Goal: Find specific page/section: Find specific page/section

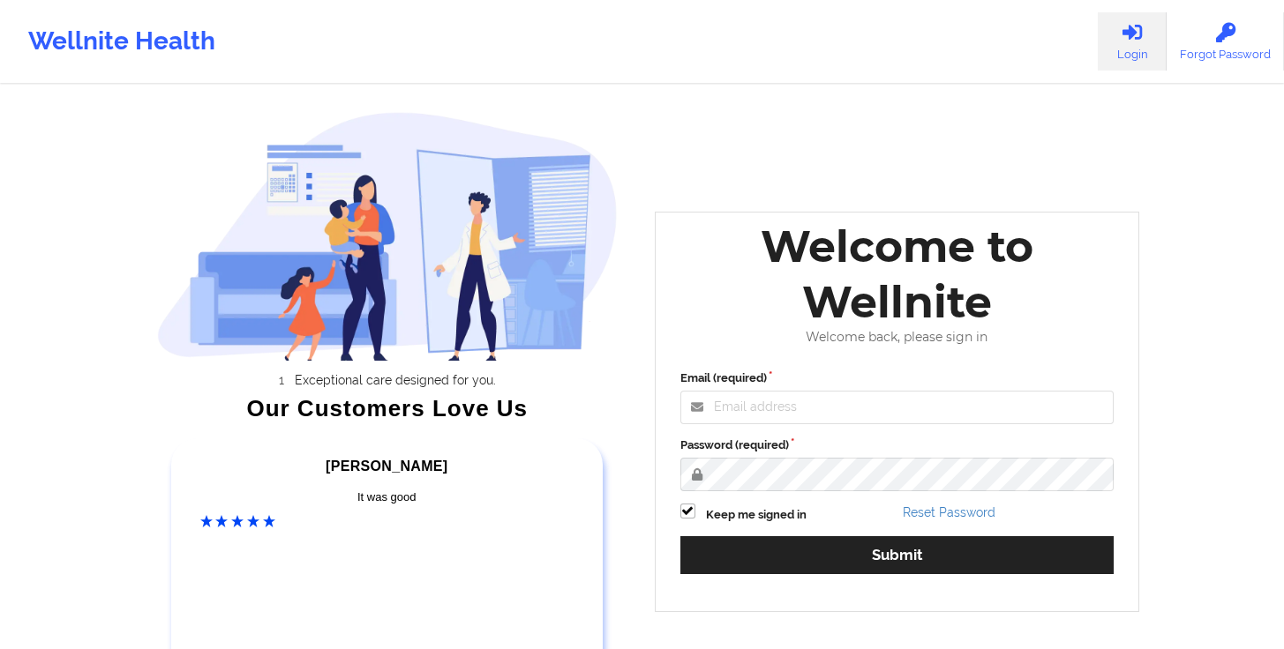
click at [765, 426] on div "Email (required) Password (required) Keep me signed in Reset Password Submit" at bounding box center [897, 478] width 459 height 242
click at [767, 423] on input "Email (required)" at bounding box center [897, 408] width 434 height 34
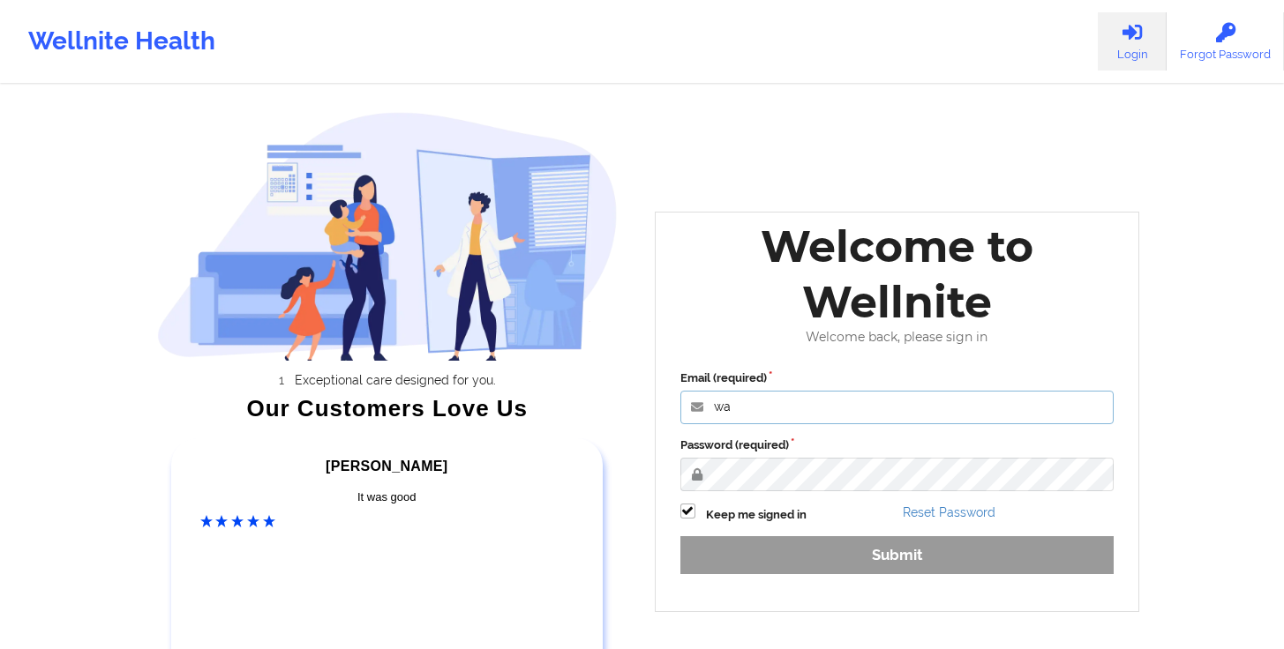
type input "[PERSON_NAME][EMAIL_ADDRESS][DOMAIN_NAME]"
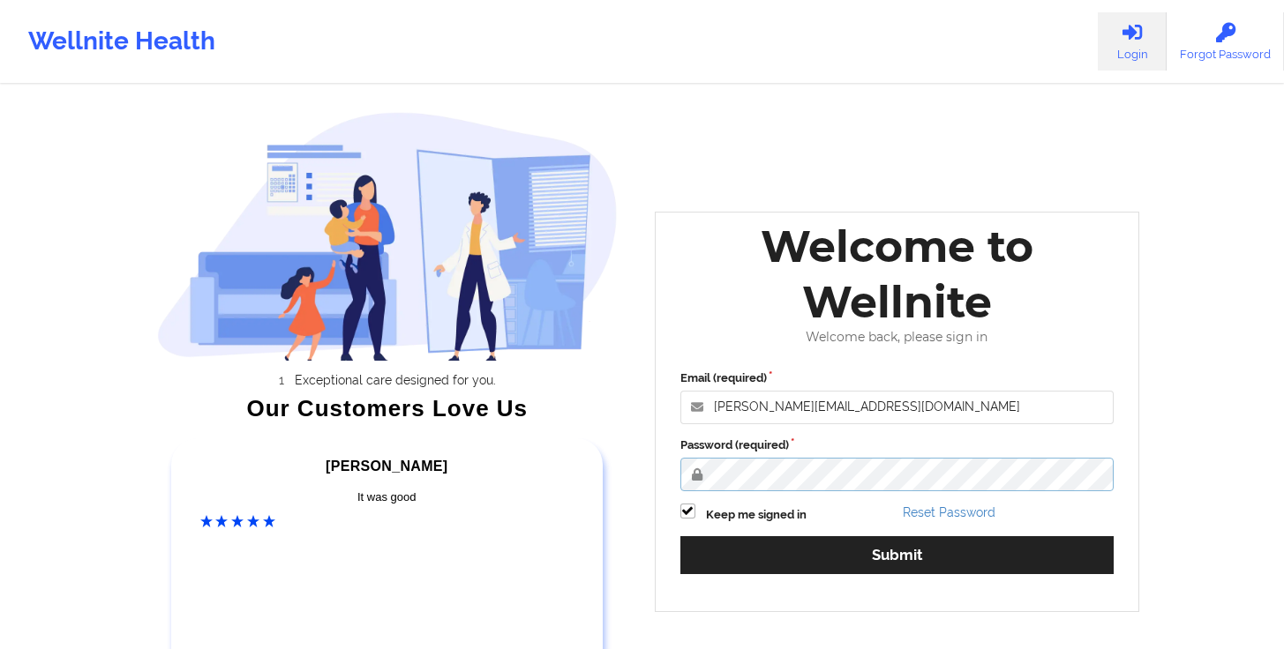
click at [680, 536] on button "Submit" at bounding box center [897, 555] width 434 height 38
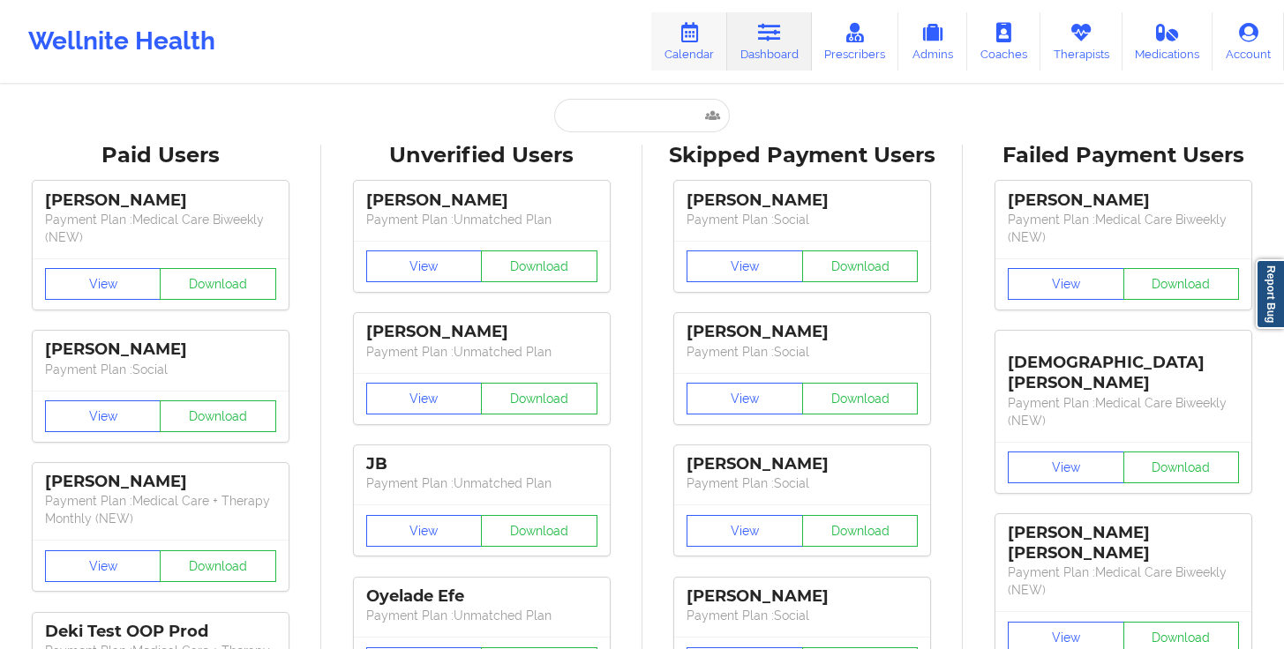
click at [676, 44] on link "Calendar" at bounding box center [689, 41] width 76 height 58
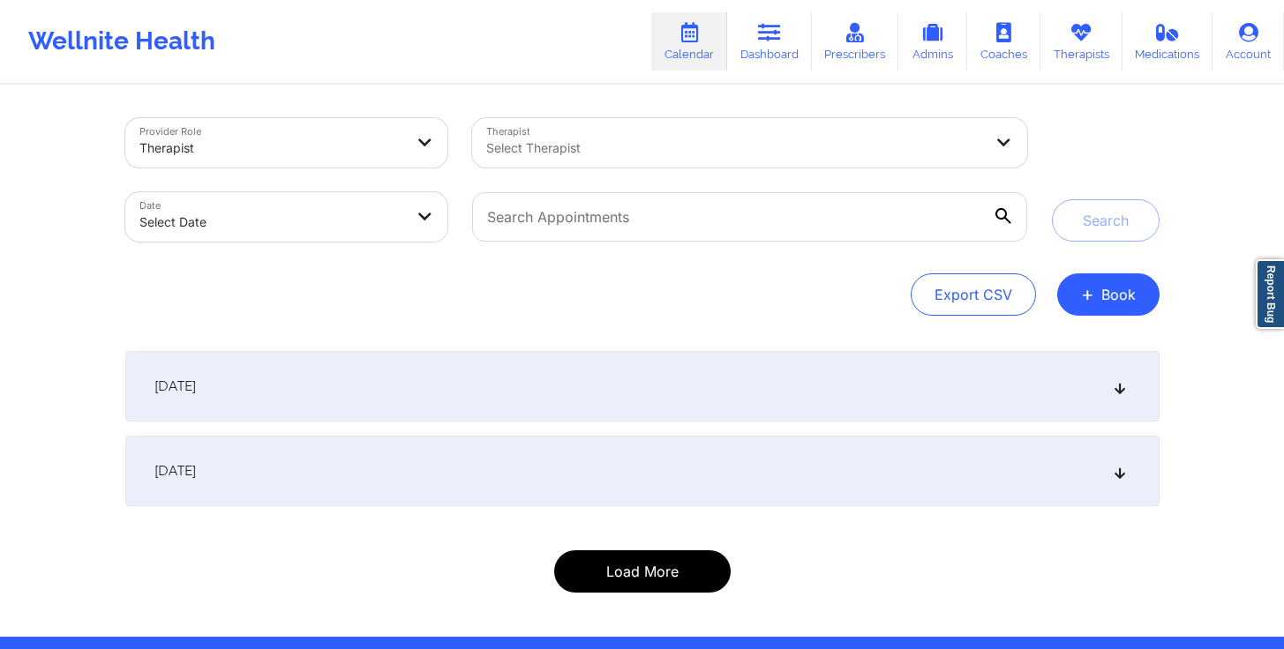
click at [642, 572] on button "Load More" at bounding box center [642, 571] width 176 height 42
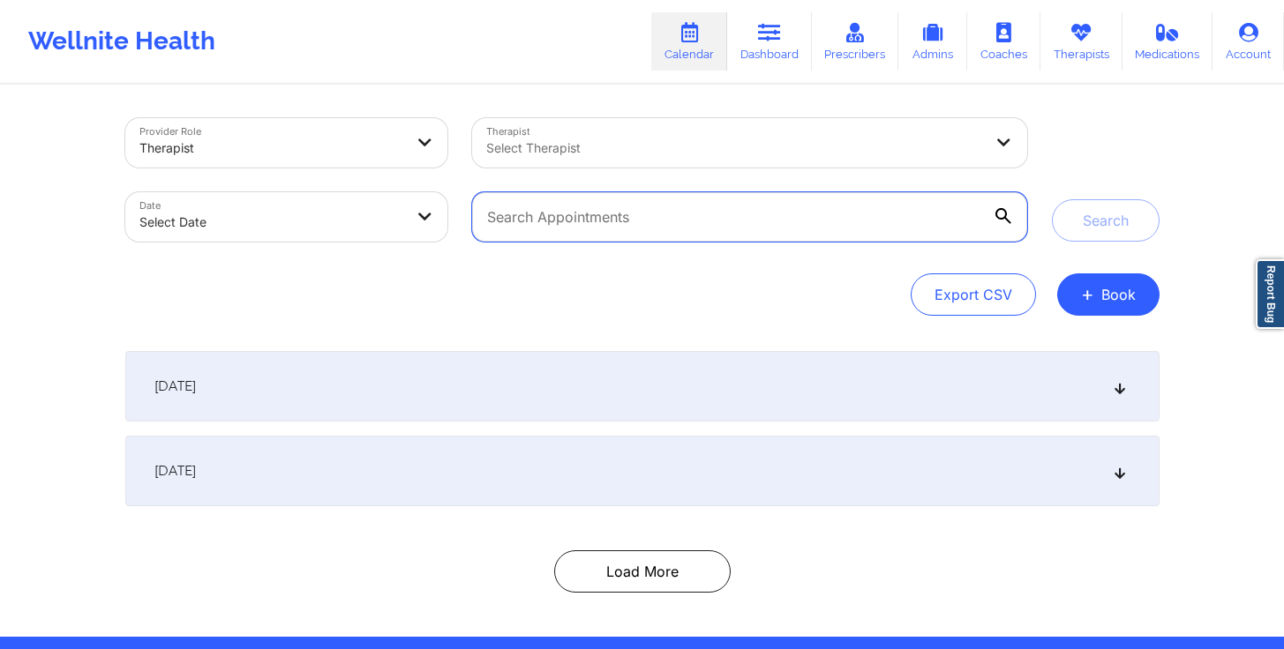
click at [950, 238] on input "text" at bounding box center [749, 216] width 554 height 49
click at [1052, 199] on button "Search" at bounding box center [1106, 220] width 108 height 42
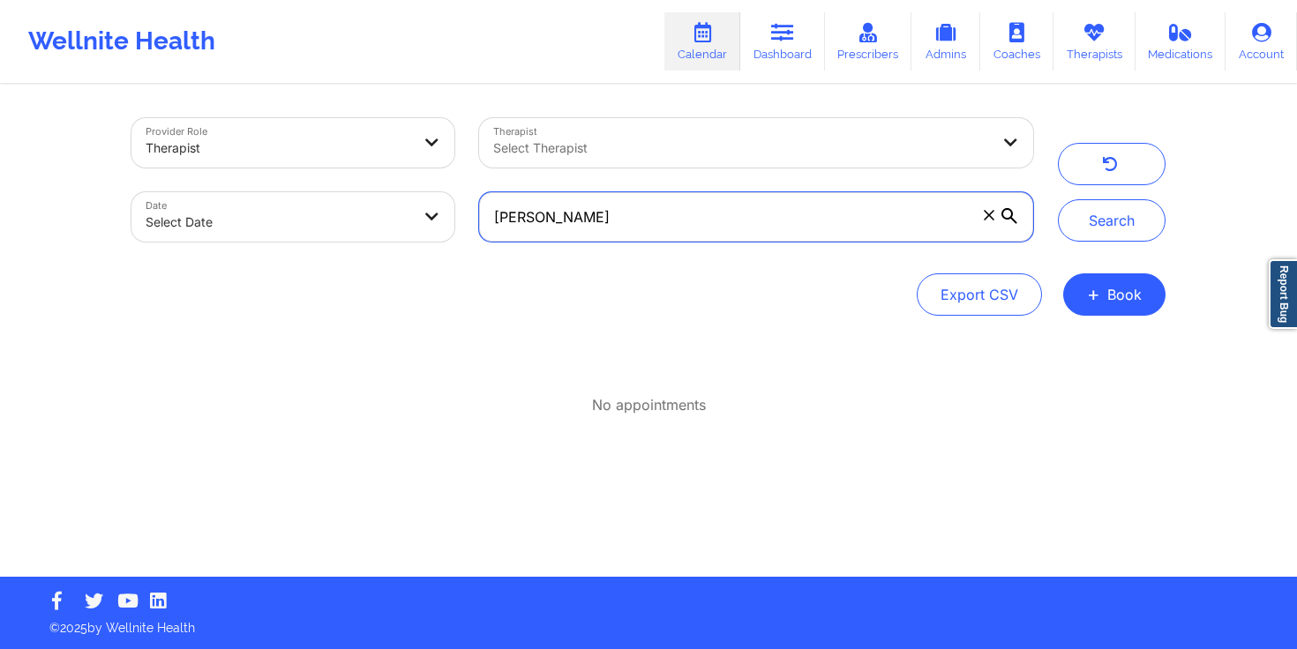
drag, startPoint x: 590, startPoint y: 216, endPoint x: 532, endPoint y: 212, distance: 58.4
click at [552, 214] on input "[PERSON_NAME]" at bounding box center [756, 216] width 554 height 49
click at [1058, 199] on button "Search" at bounding box center [1112, 220] width 108 height 42
drag, startPoint x: 572, startPoint y: 220, endPoint x: 477, endPoint y: 220, distance: 94.4
click at [477, 220] on div "[PERSON_NAME]" at bounding box center [756, 217] width 579 height 74
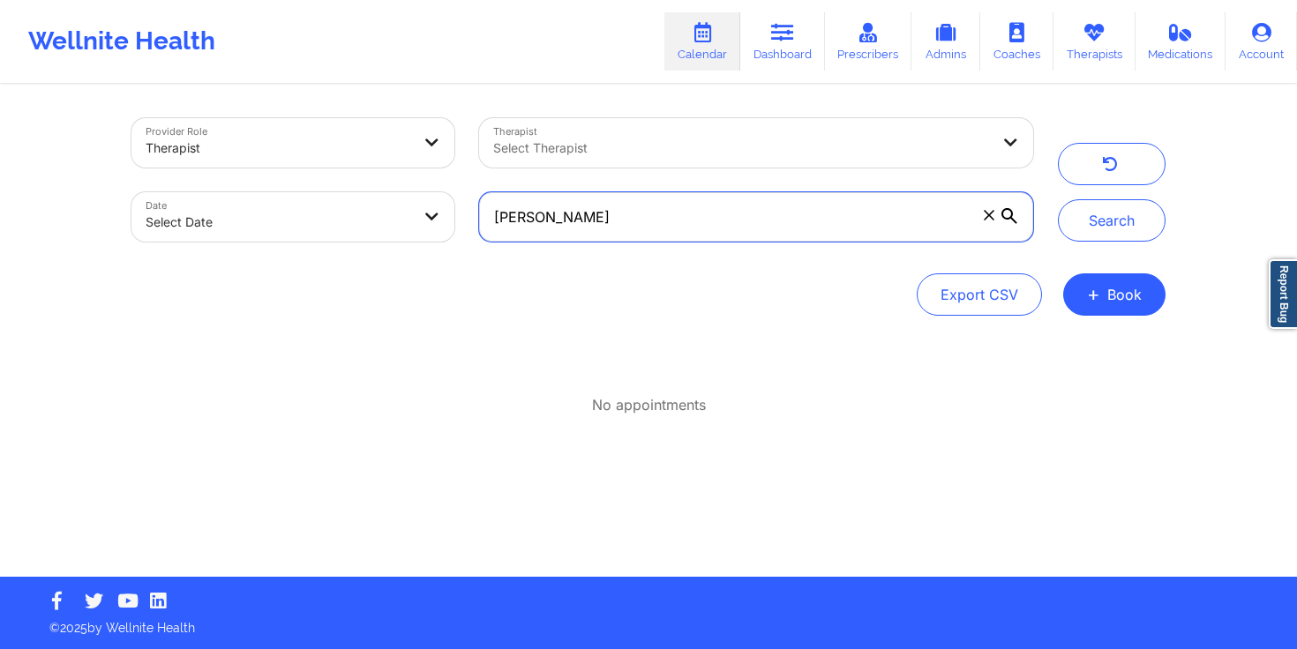
type input "g"
click at [1058, 199] on button "Search" at bounding box center [1112, 220] width 108 height 42
type input "[PERSON_NAME]"
click at [1058, 199] on button "Search" at bounding box center [1112, 220] width 108 height 42
click at [992, 214] on icon at bounding box center [989, 215] width 11 height 11
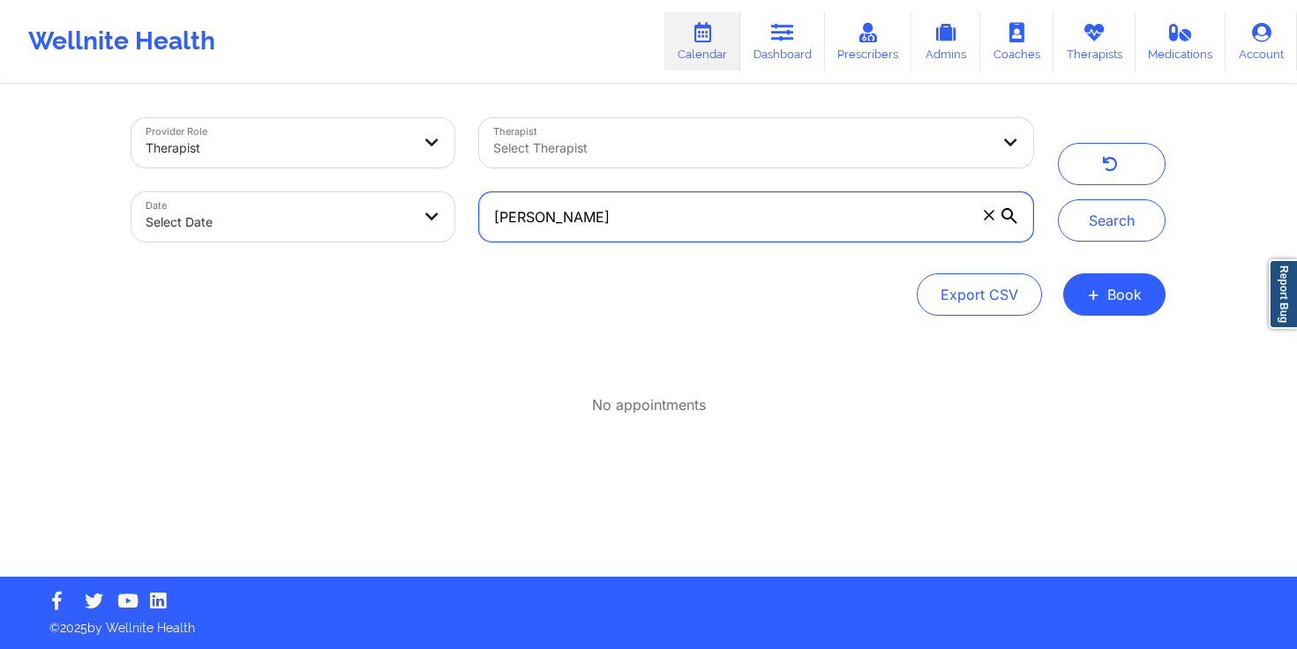
click at [992, 214] on input "[PERSON_NAME]" at bounding box center [756, 216] width 554 height 49
click at [741, 212] on input "text" at bounding box center [756, 216] width 554 height 49
click at [616, 232] on input "text" at bounding box center [756, 216] width 554 height 49
type input "K"
type input "[US_STATE]"
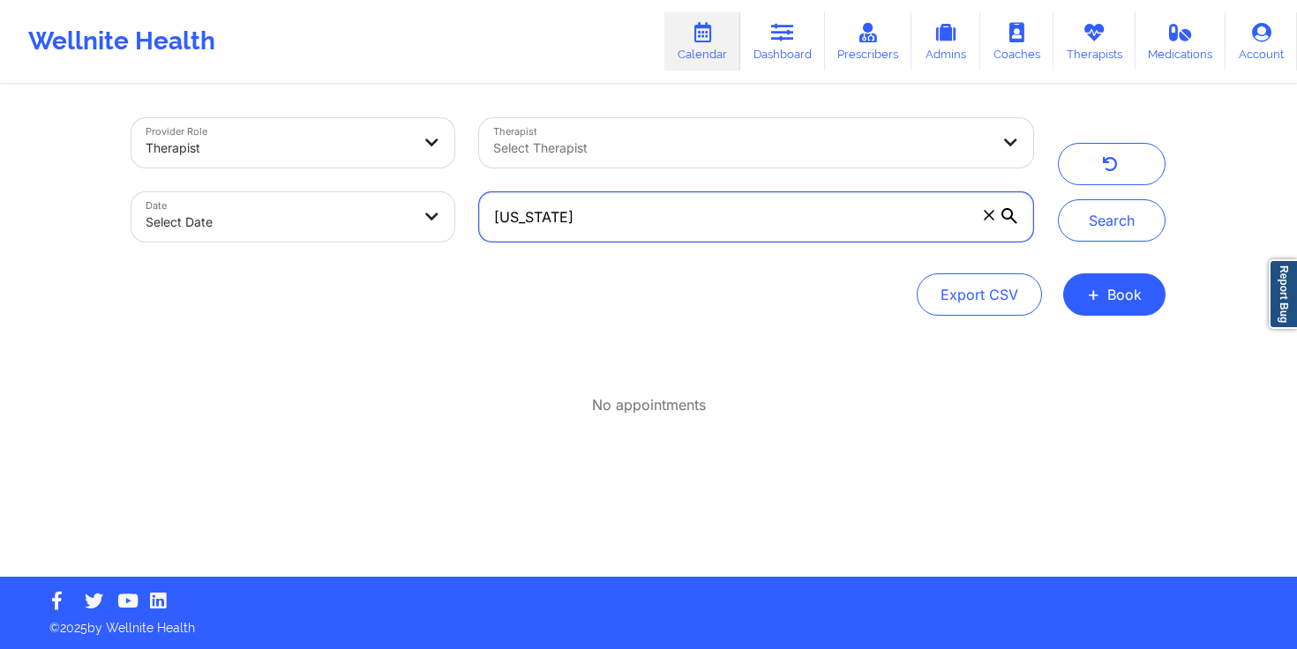
click at [1058, 199] on button "Search" at bounding box center [1112, 220] width 108 height 42
click at [982, 221] on span at bounding box center [989, 215] width 18 height 18
click at [982, 221] on input "[US_STATE]" at bounding box center [756, 216] width 554 height 49
